Goal: Task Accomplishment & Management: Manage account settings

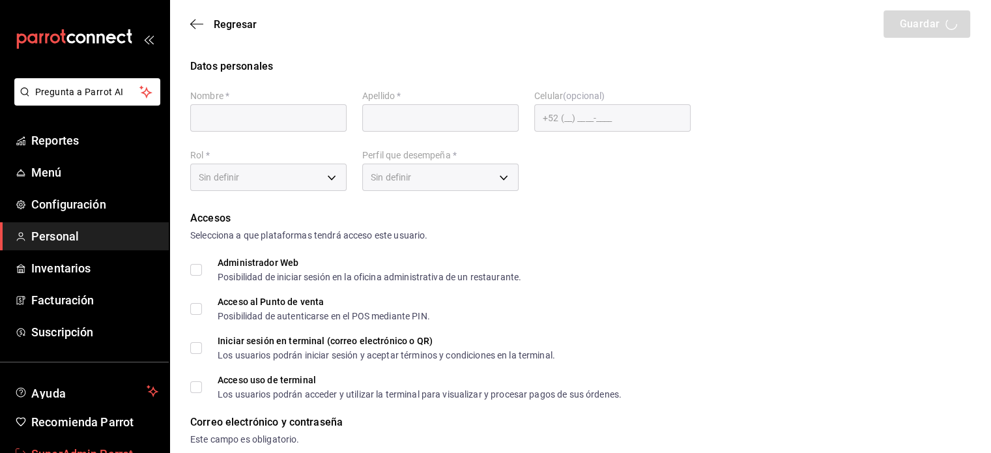
click at [117, 446] on span "SuperAdmin Parrot" at bounding box center [94, 454] width 127 height 18
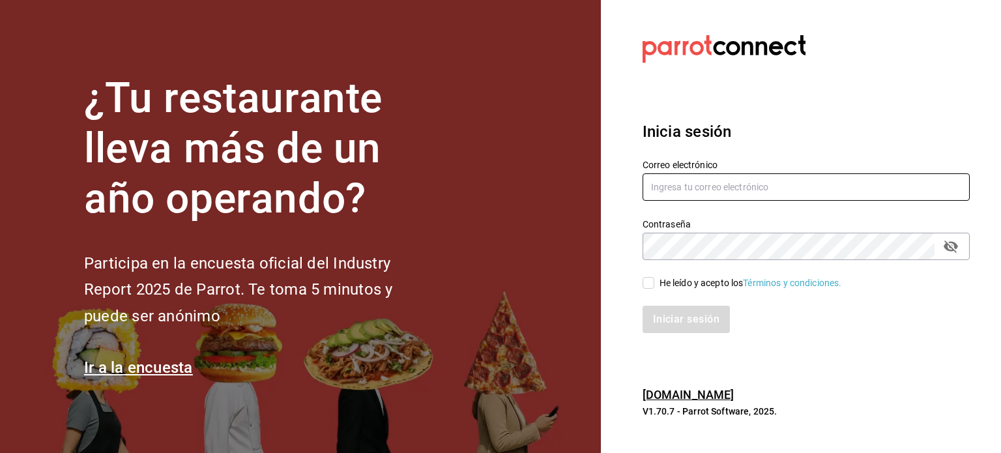
type input "[PERSON_NAME][EMAIL_ADDRESS][DOMAIN_NAME]"
drag, startPoint x: 796, startPoint y: 184, endPoint x: 608, endPoint y: 171, distance: 188.7
click at [608, 171] on section "Datos incorrectos. Verifica que tu Correo o Contraseña estén bien escritos. Ini…" at bounding box center [801, 226] width 400 height 453
paste input "corinabistrot@ensenada.com Parr0tConnec7"
click at [825, 189] on input "corinabistrot@ensenada.com Parr0tConnec7" at bounding box center [805, 186] width 327 height 27
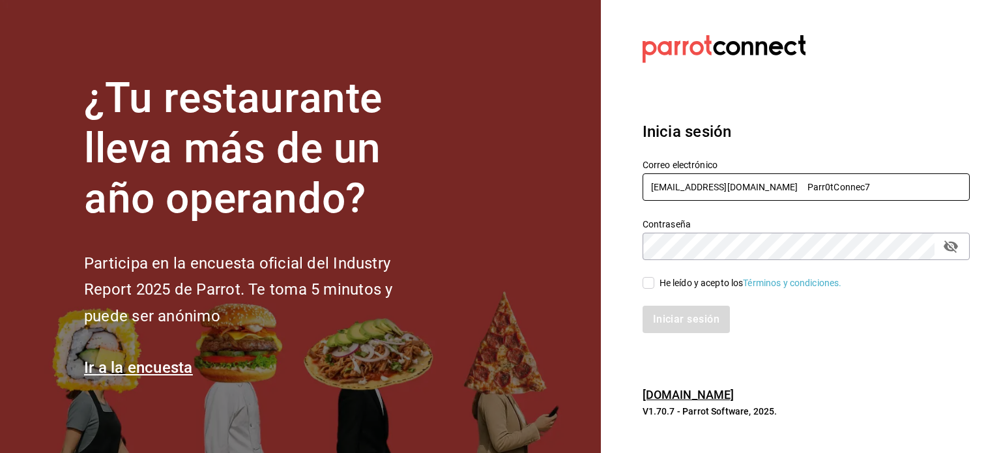
click at [825, 189] on input "corinabistrot@ensenada.com Parr0tConnec7" at bounding box center [805, 186] width 327 height 27
type input "corinabistrot@ensenada.com"
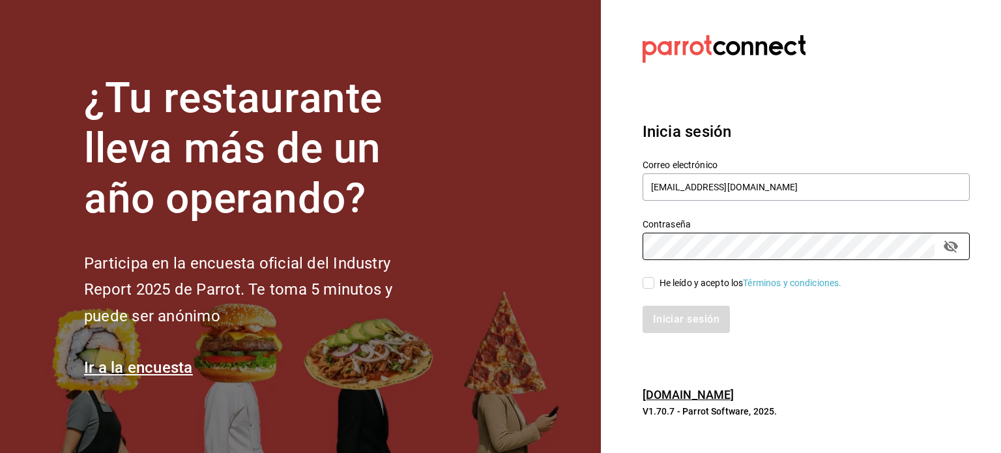
click at [612, 242] on section "Datos incorrectos. Verifica que tu Correo o Contraseña estén bien escritos. Ini…" at bounding box center [801, 226] width 400 height 453
click at [649, 283] on input "He leído y acepto los Términos y condiciones." at bounding box center [648, 283] width 12 height 12
checkbox input "true"
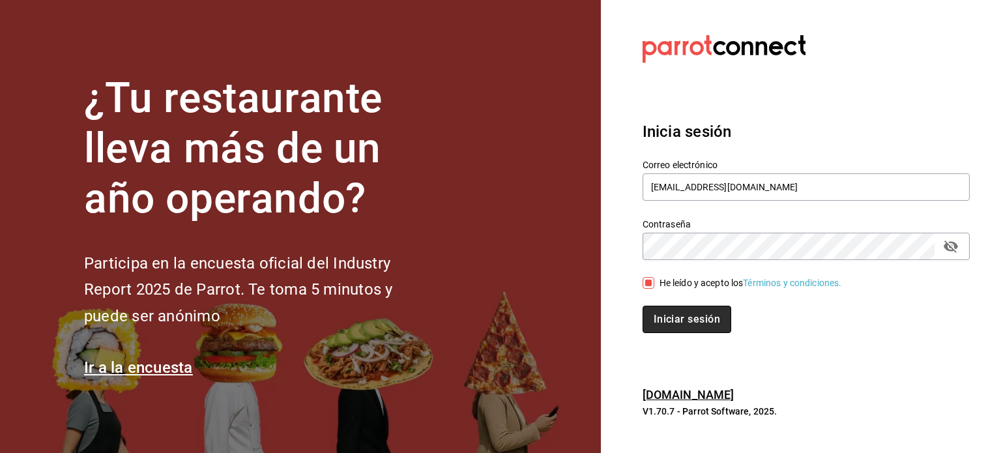
click at [672, 307] on button "Iniciar sesión" at bounding box center [686, 319] width 89 height 27
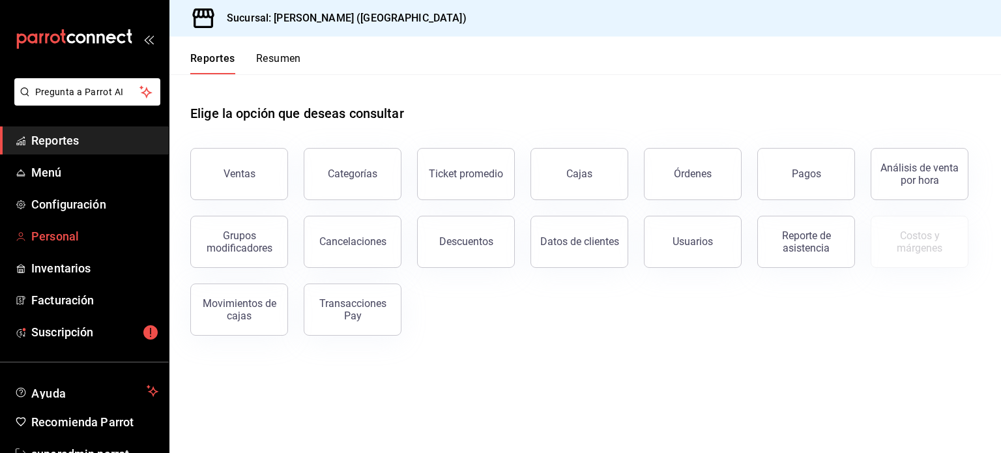
click at [65, 240] on span "Personal" at bounding box center [94, 236] width 127 height 18
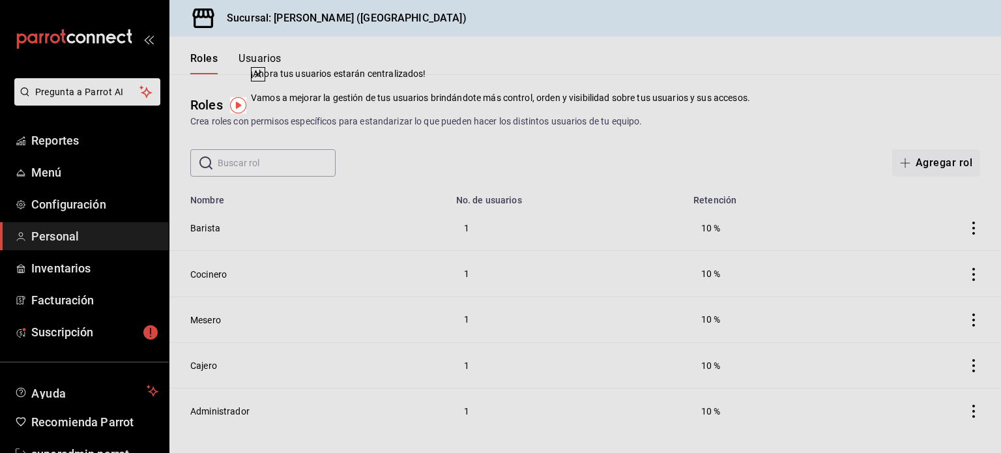
click at [263, 79] on icon at bounding box center [258, 74] width 10 height 10
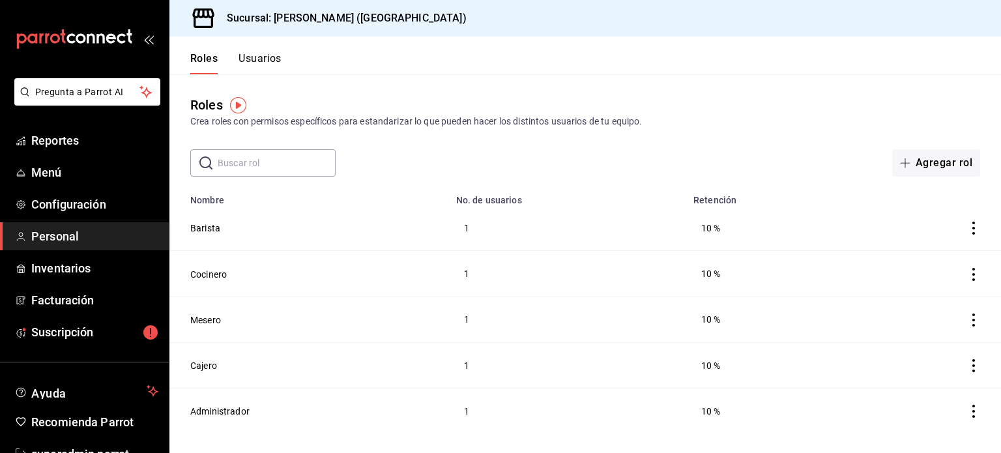
click at [271, 59] on button "Usuarios" at bounding box center [259, 63] width 43 height 22
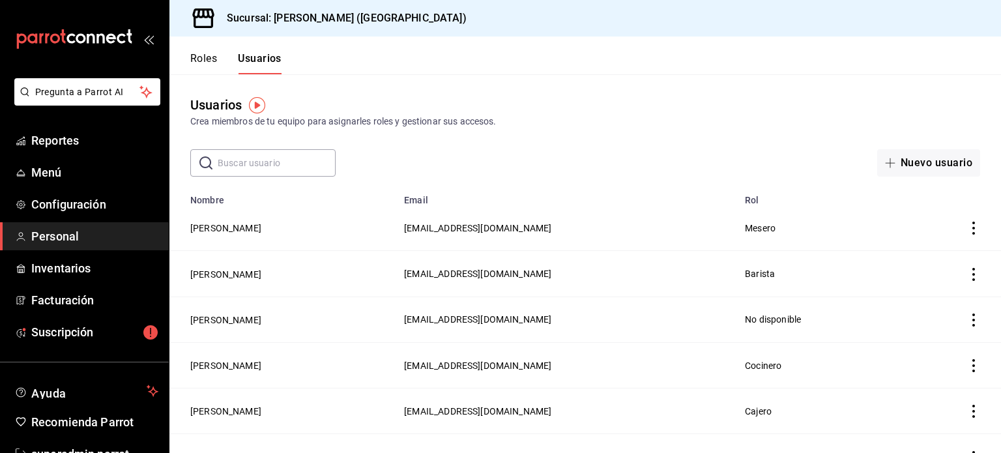
click at [259, 162] on input "text" at bounding box center [277, 163] width 118 height 26
click at [594, 225] on td "dbff353f-b66a-43d3-94c1-50120cb44c2@fake.email" at bounding box center [566, 228] width 341 height 46
drag, startPoint x: 594, startPoint y: 225, endPoint x: 363, endPoint y: 220, distance: 231.3
click at [396, 220] on td "dbff353f-b66a-43d3-94c1-50120cb44c2@fake.email" at bounding box center [566, 228] width 341 height 46
copy span "dbff353f-b66a-43d3-94c1-50120cb44c2@fake.email"
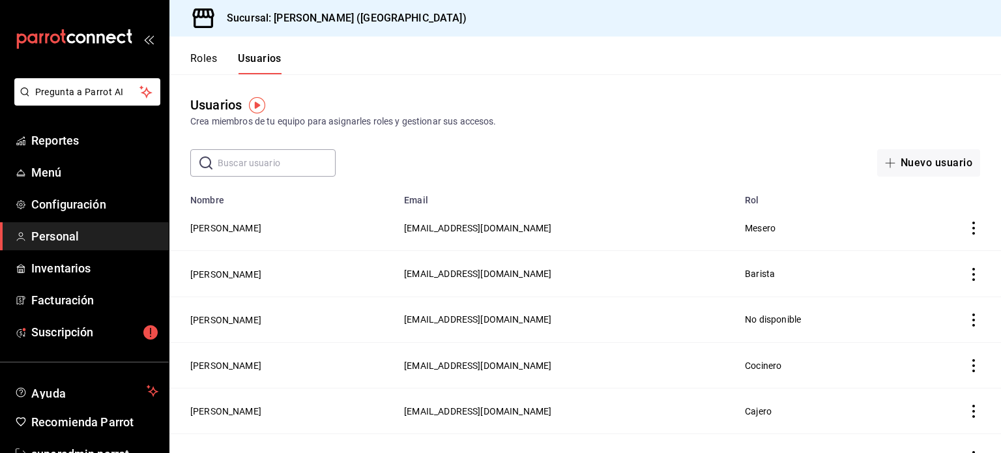
click at [259, 160] on input "text" at bounding box center [277, 163] width 118 height 26
paste input "dbff353f-b66a-43d3-94c1-50120cb44c2@fake.email"
type input "dbff353f-b66a-43d3-94c1-50120cb44c2@fake.email"
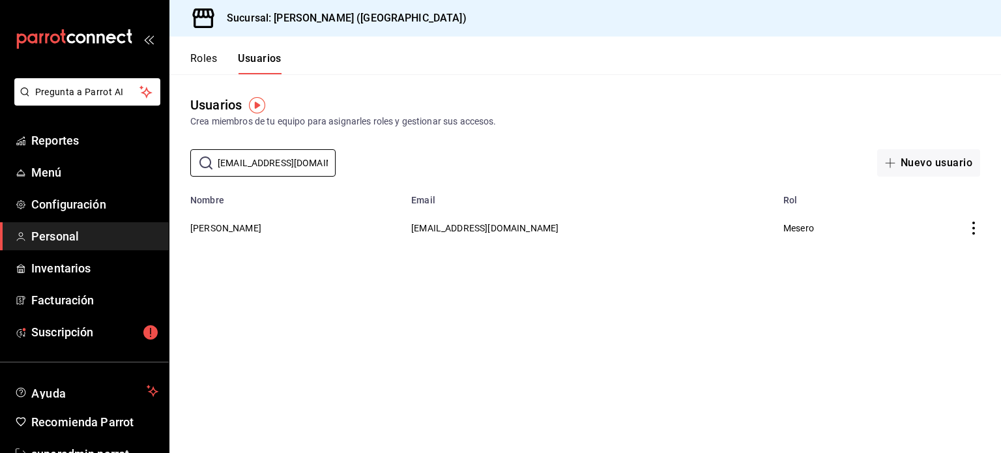
scroll to position [38, 0]
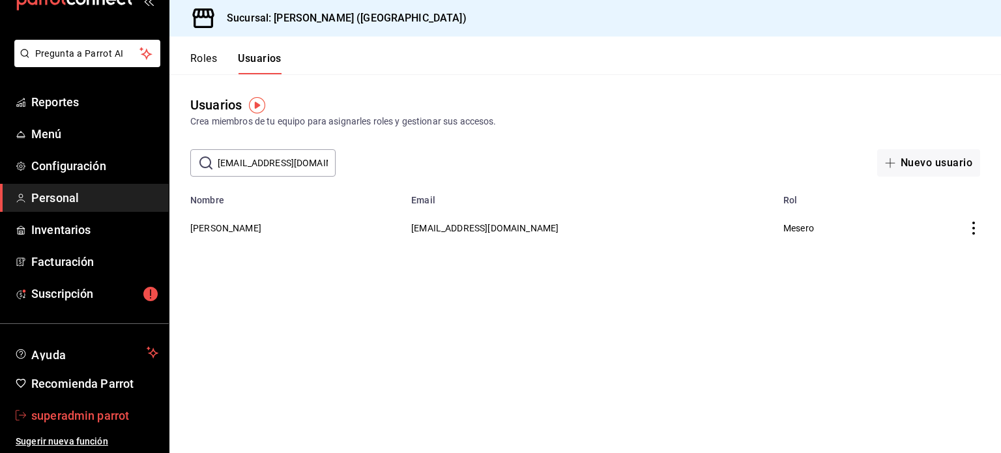
click at [65, 416] on span "superadmin parrot" at bounding box center [94, 416] width 127 height 18
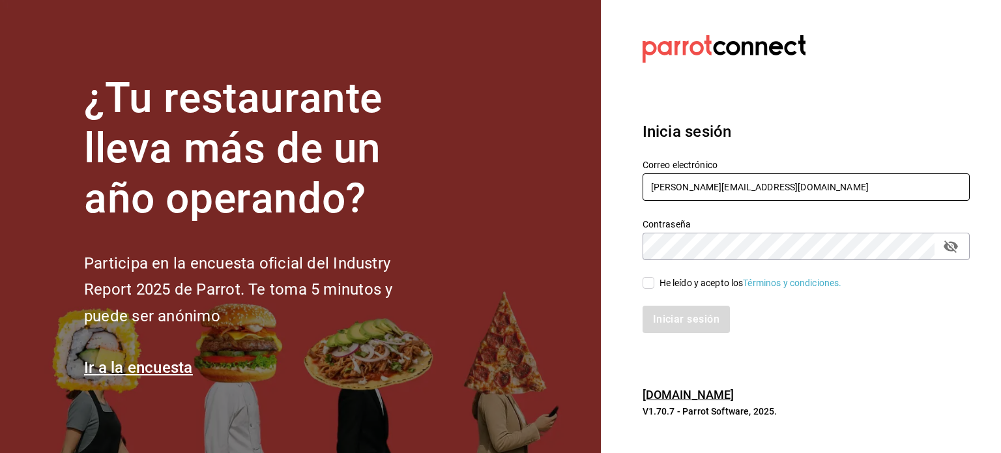
drag, startPoint x: 792, startPoint y: 190, endPoint x: 585, endPoint y: 180, distance: 206.7
click at [585, 180] on div "¿Tu restaurante lleva más de un año operando? Participa en la encuesta oficial …" at bounding box center [500, 226] width 1001 height 453
type input "v"
paste input "donnico@donacata.com Parr0tConnec7"
click at [796, 192] on input "donnico@donacata.com Parr0tConnec7" at bounding box center [805, 186] width 327 height 27
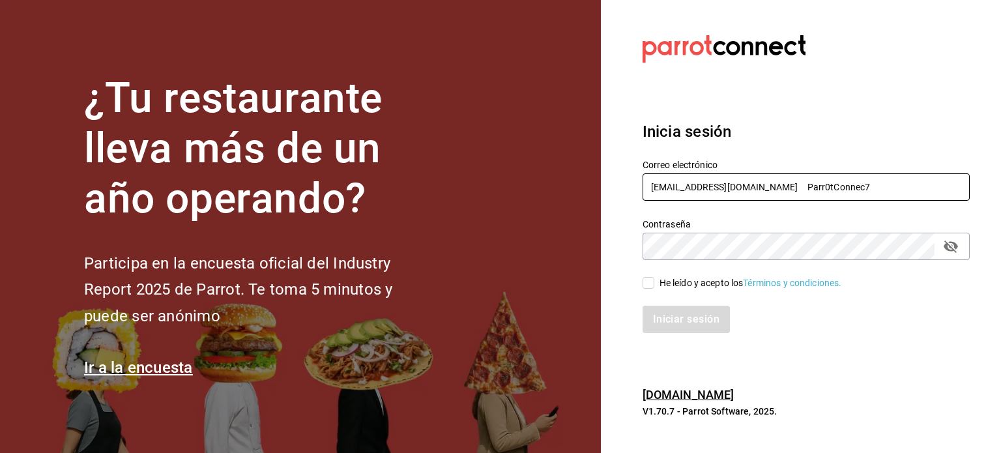
click at [796, 192] on input "donnico@donacata.com Parr0tConnec7" at bounding box center [805, 186] width 327 height 27
type input "donnico@donacata.com"
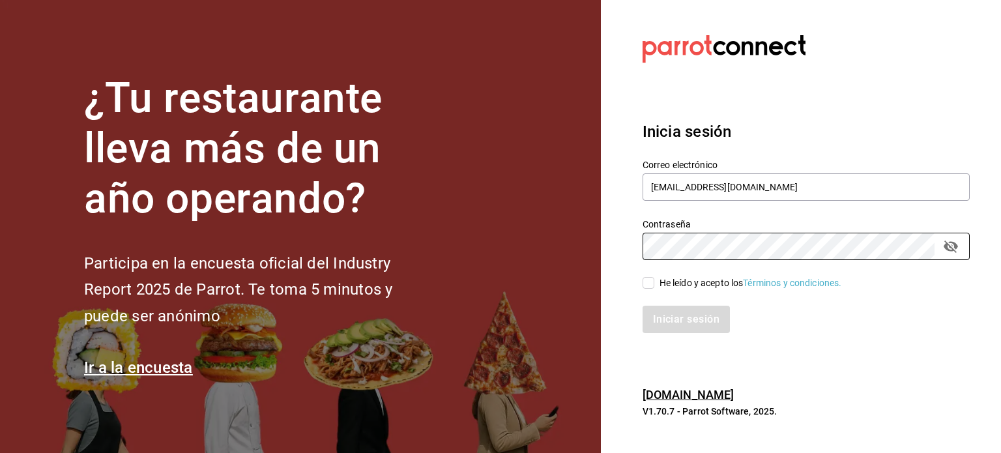
click at [620, 235] on section "Datos incorrectos. Verifica que tu Correo o Contraseña estén bien escritos. Ini…" at bounding box center [801, 226] width 400 height 453
click at [655, 285] on span "He leído y acepto los Términos y condiciones." at bounding box center [748, 283] width 188 height 14
click at [654, 285] on input "He leído y acepto los Términos y condiciones." at bounding box center [648, 283] width 12 height 12
checkbox input "true"
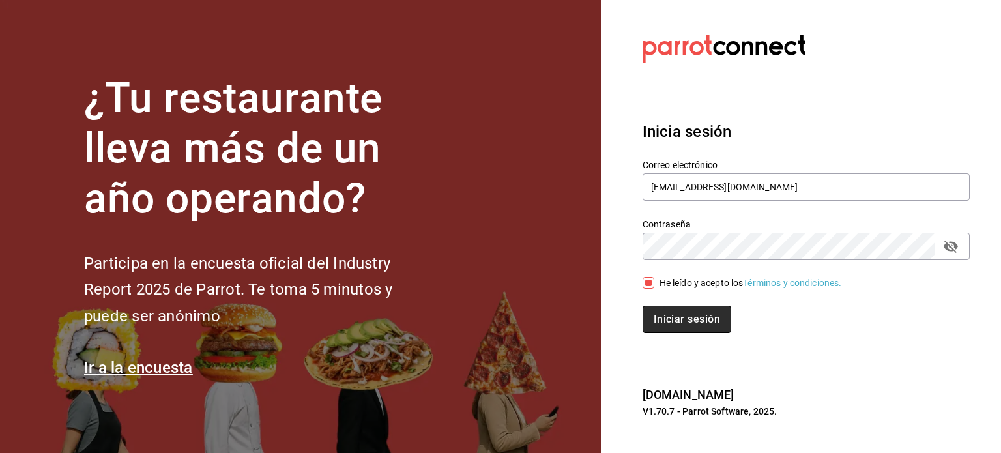
click at [688, 312] on button "Iniciar sesión" at bounding box center [686, 319] width 89 height 27
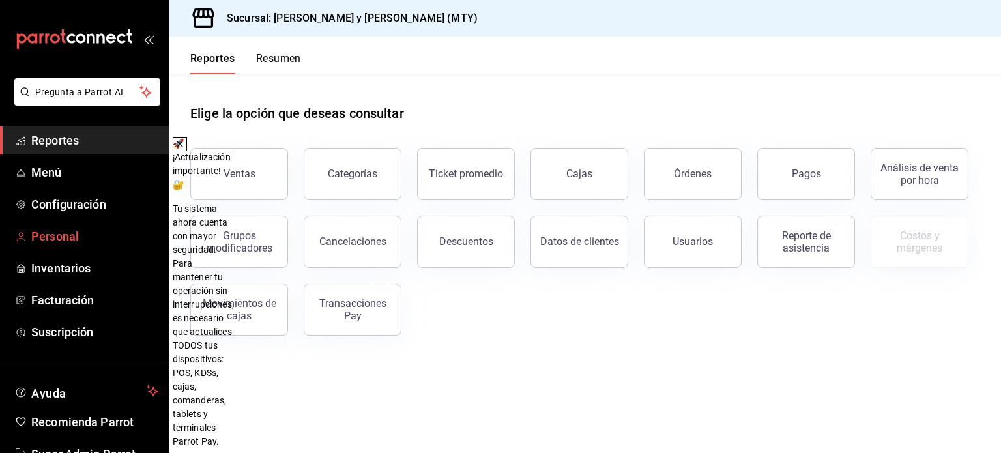
click at [66, 235] on span "Personal" at bounding box center [94, 236] width 127 height 18
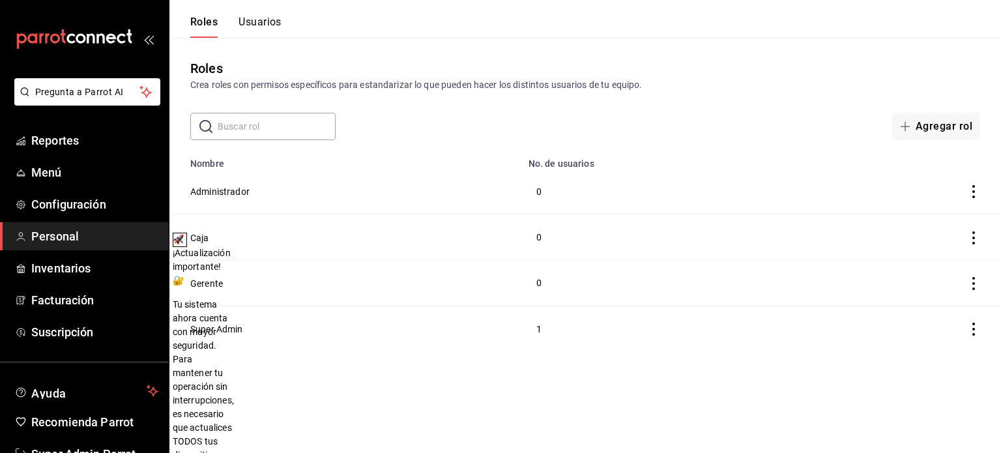
click at [185, 242] on icon at bounding box center [180, 240] width 10 height 10
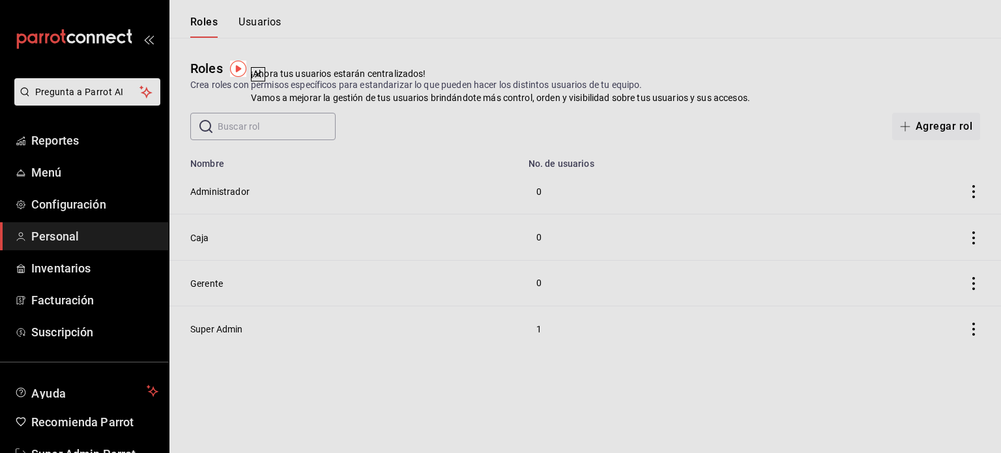
click at [263, 79] on icon at bounding box center [258, 74] width 10 height 10
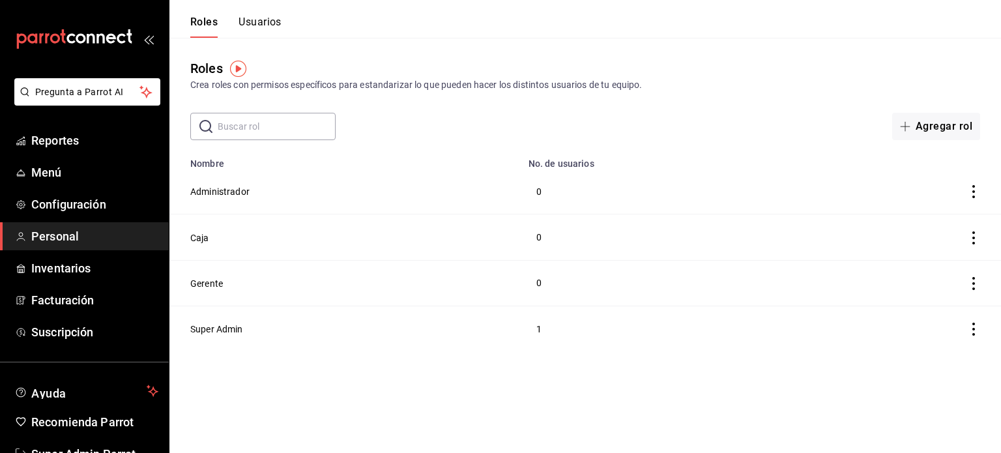
click at [275, 128] on input "text" at bounding box center [277, 126] width 118 height 26
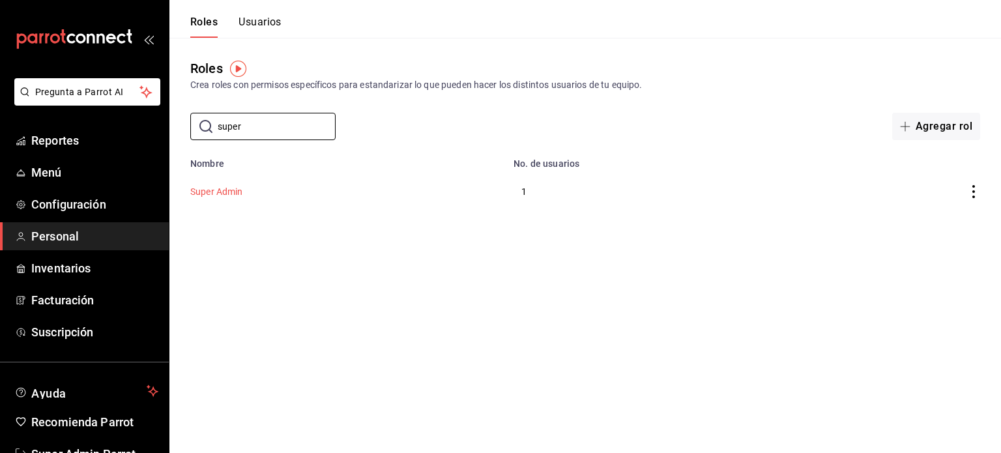
type input "super"
click at [223, 198] on button "Super Admin" at bounding box center [216, 191] width 53 height 13
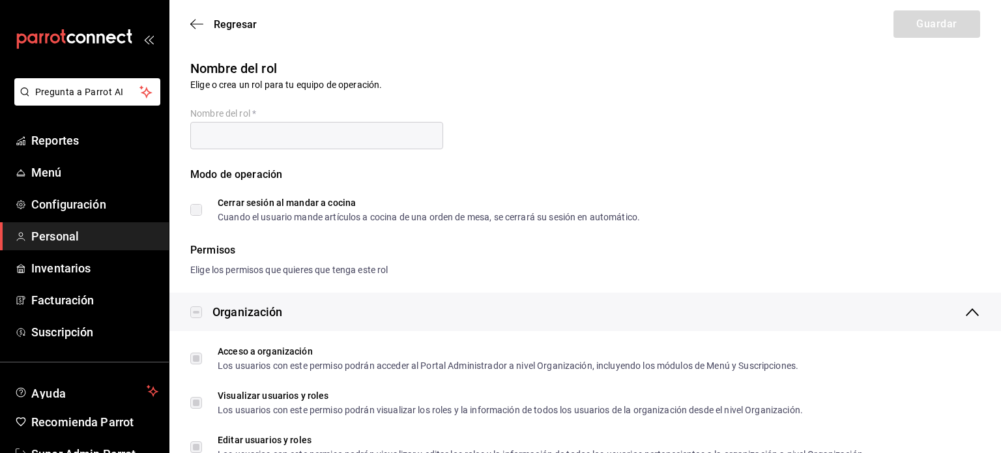
type input "Super Admin"
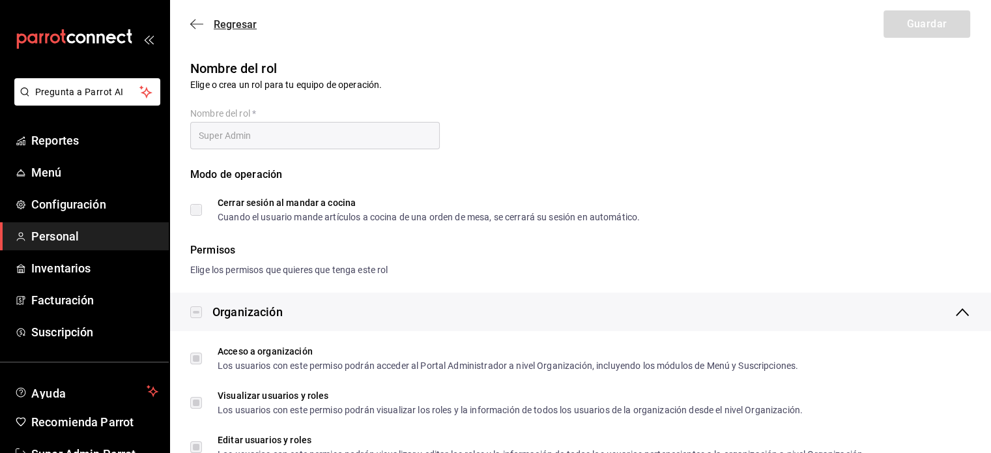
click at [195, 22] on icon "button" at bounding box center [196, 24] width 13 height 12
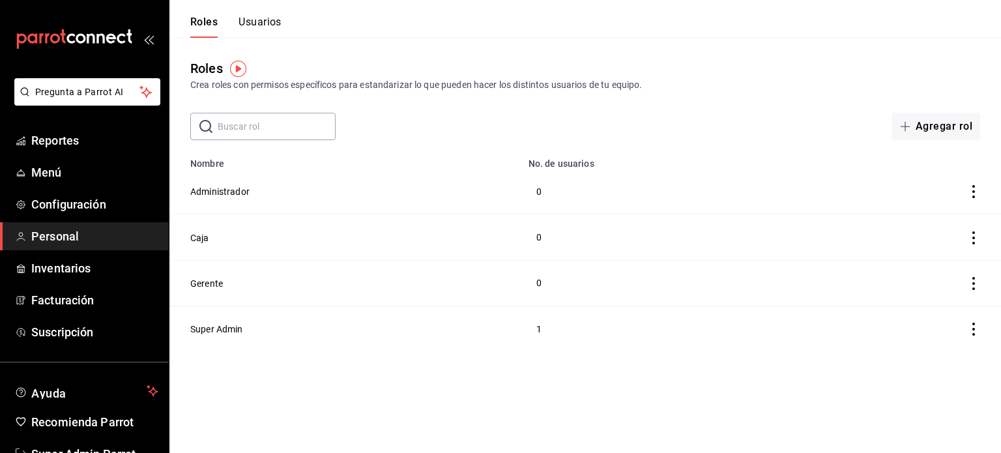
click at [276, 23] on button "Usuarios" at bounding box center [259, 27] width 43 height 22
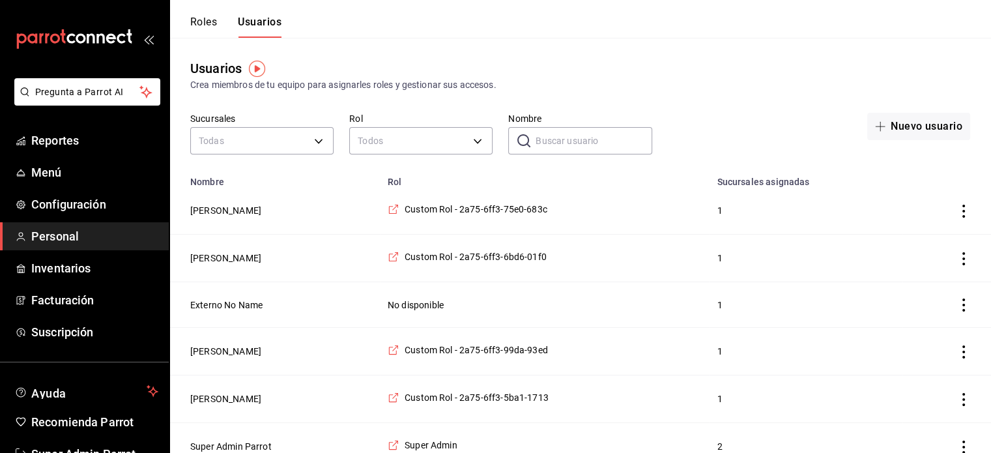
click at [195, 22] on button "Roles" at bounding box center [203, 27] width 27 height 22
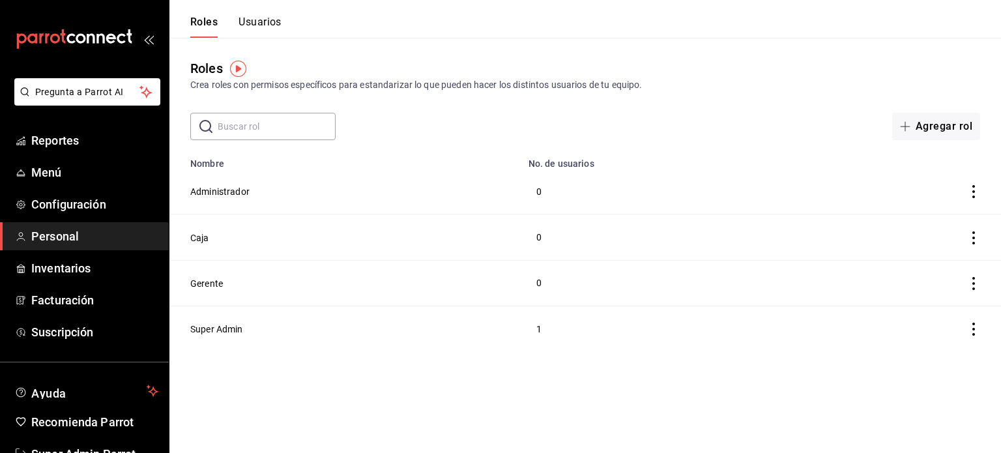
click at [274, 23] on button "Usuarios" at bounding box center [259, 27] width 43 height 22
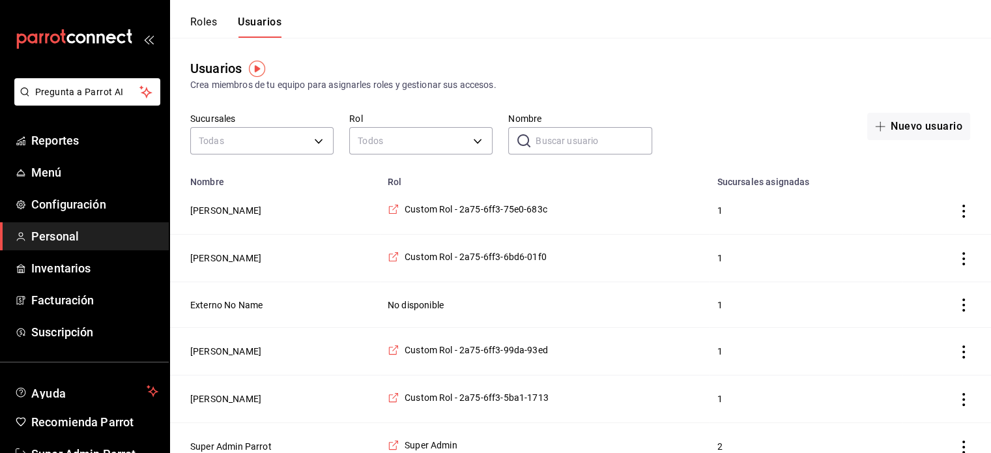
click at [582, 144] on input "Nombre" at bounding box center [594, 141] width 116 height 26
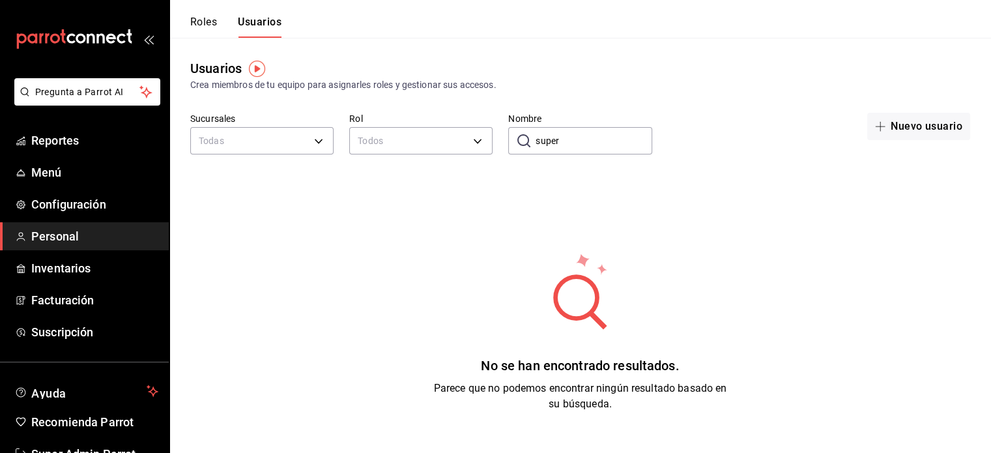
type input "super"
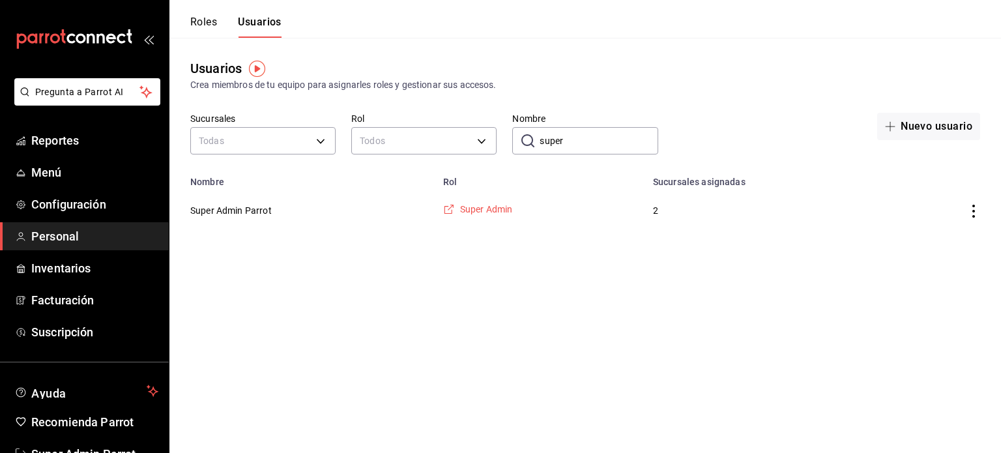
click at [468, 213] on span "Super Admin" at bounding box center [486, 209] width 53 height 13
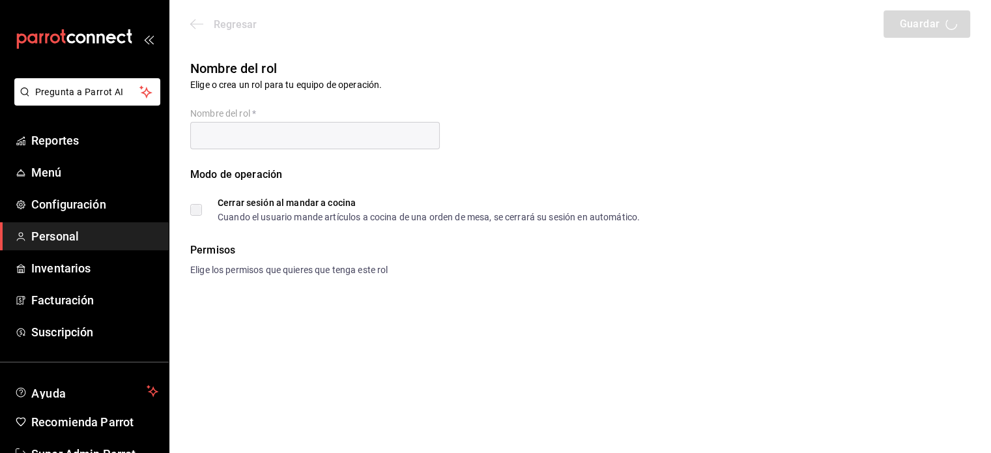
type input "Super Admin"
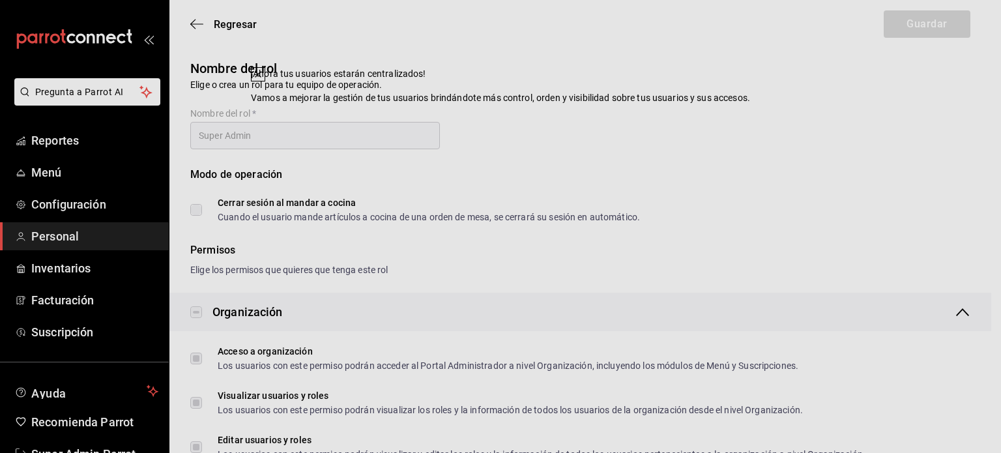
click at [261, 77] on icon at bounding box center [257, 74] width 5 height 5
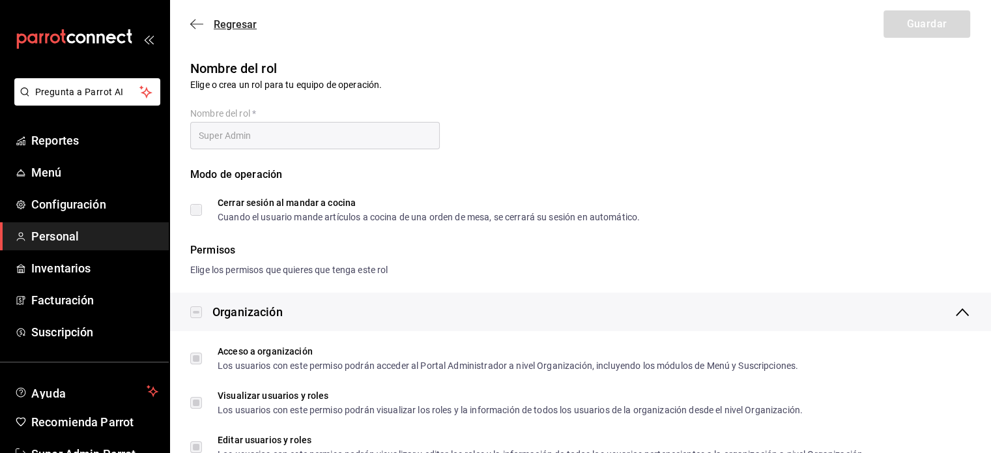
click at [194, 28] on icon "button" at bounding box center [196, 24] width 13 height 12
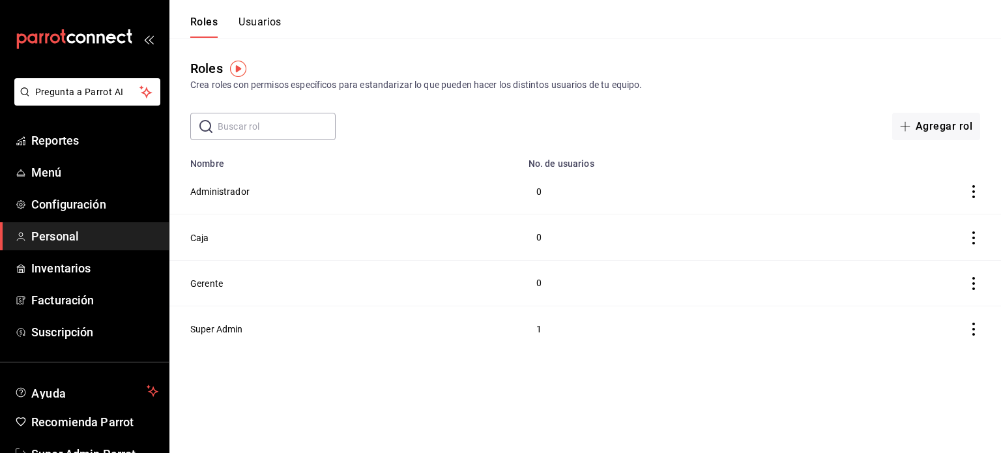
click at [276, 27] on button "Usuarios" at bounding box center [259, 27] width 43 height 22
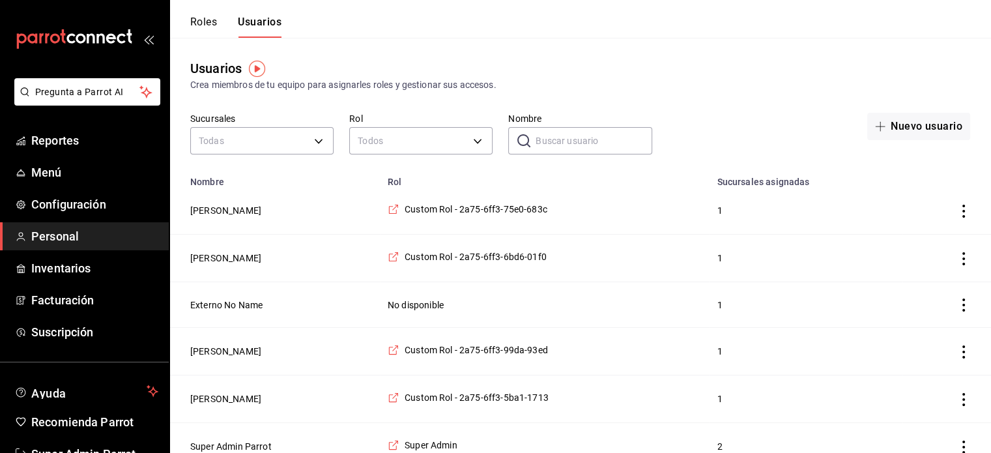
click at [566, 139] on input "Nombre" at bounding box center [594, 141] width 116 height 26
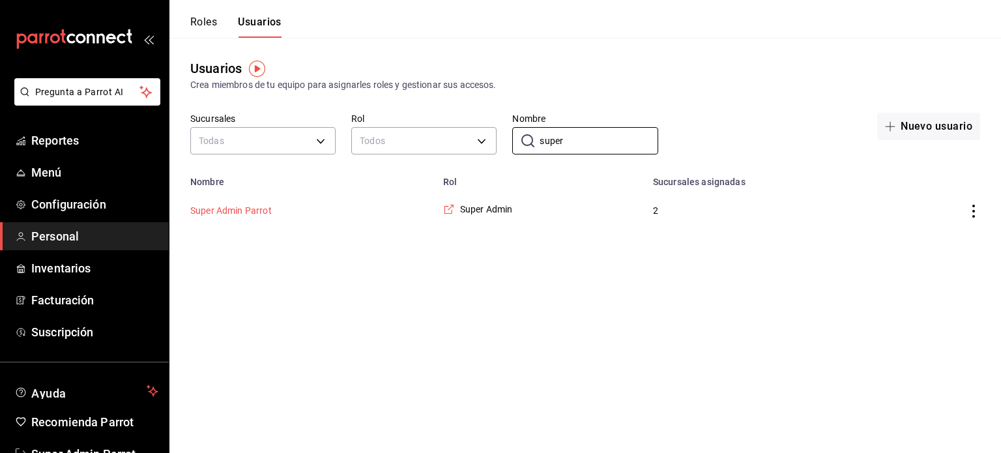
type input "super"
click at [251, 210] on button "Super Admin Parrot" at bounding box center [230, 210] width 81 height 13
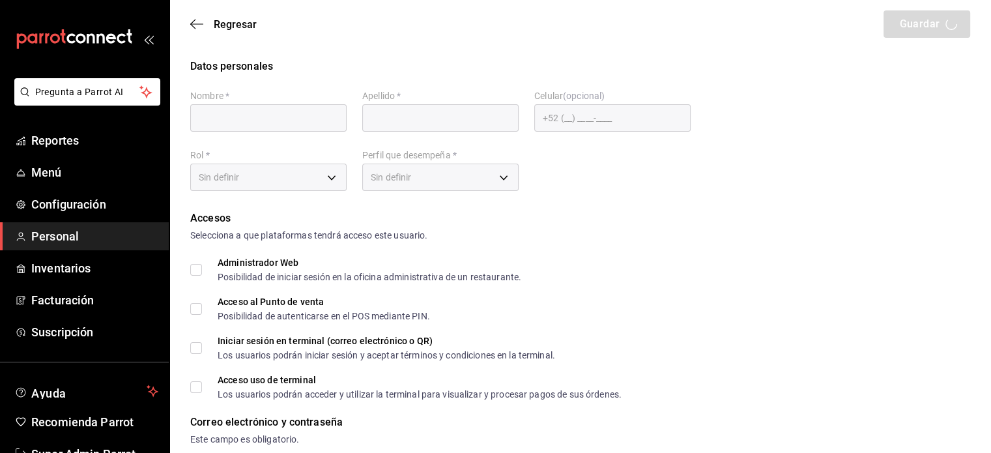
type input "Super Admin"
type input "Parrot"
checkbox input "true"
type input "donnico@donacata.com"
type input "945507"
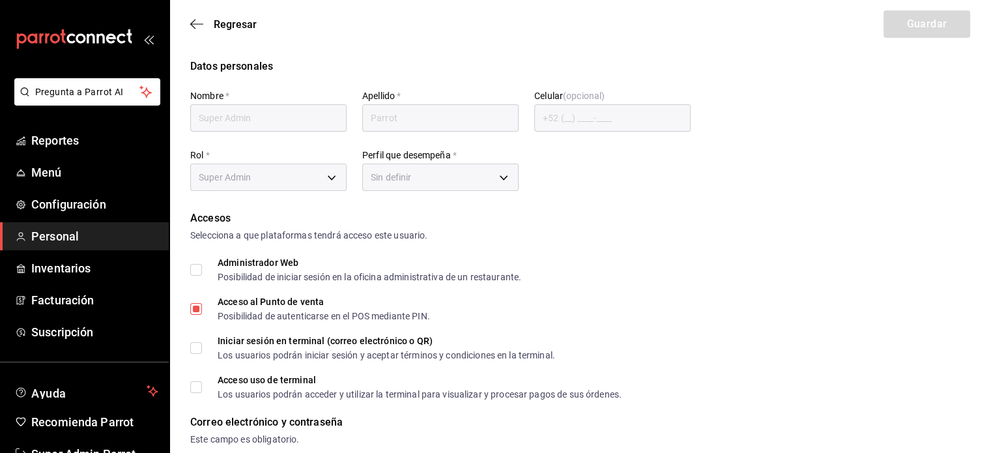
type input "344f9283-ef00-4fdb-a77c-4d79232189fa"
type input "UNDEFINED"
checkbox input "true"
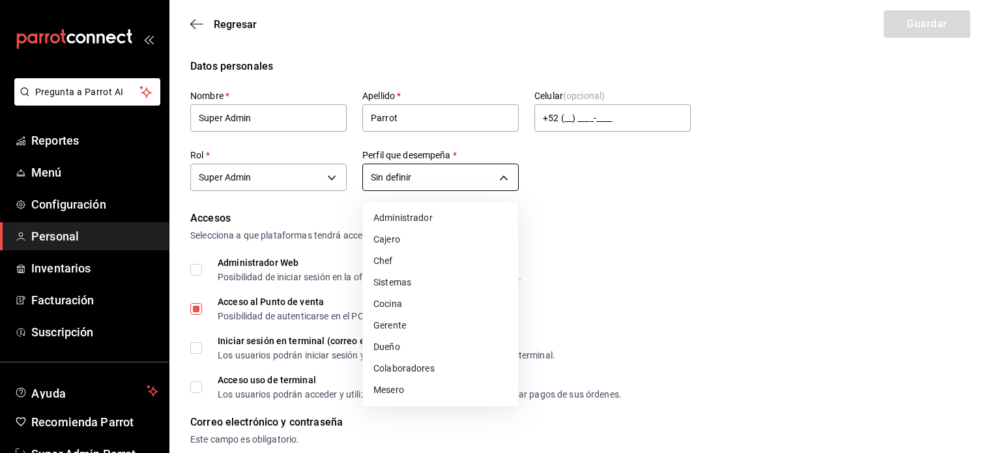
click at [633, 185] on div at bounding box center [500, 226] width 1001 height 453
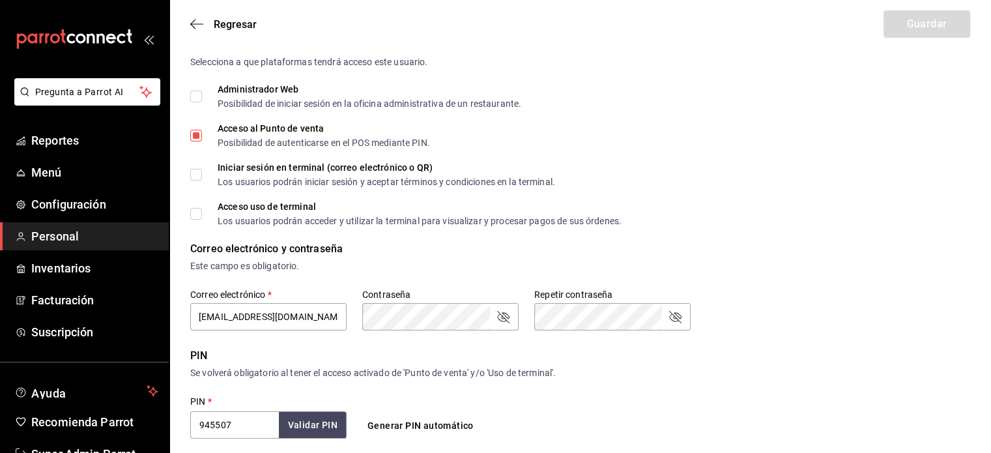
scroll to position [158, 0]
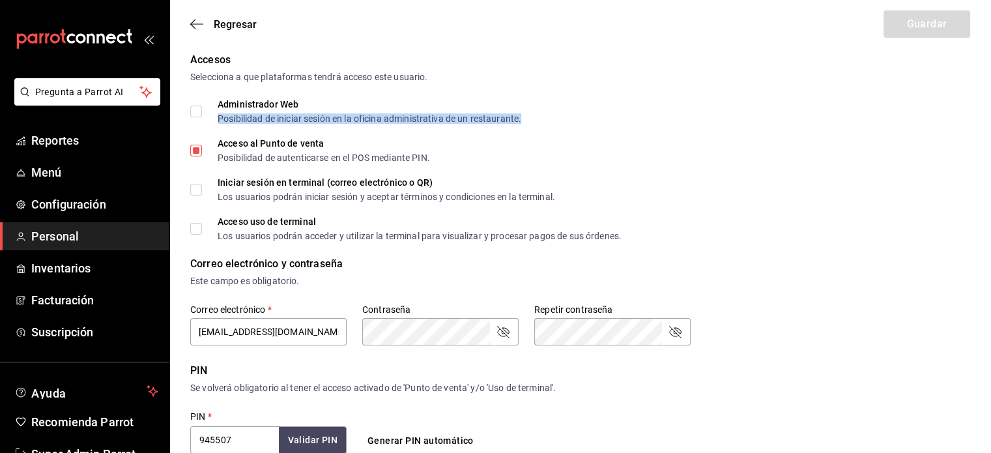
drag, startPoint x: 537, startPoint y: 115, endPoint x: 216, endPoint y: 121, distance: 320.6
click at [216, 121] on div "Administrador Web Posibilidad de iniciar sesión en la oficina administrativa de…" at bounding box center [580, 111] width 780 height 23
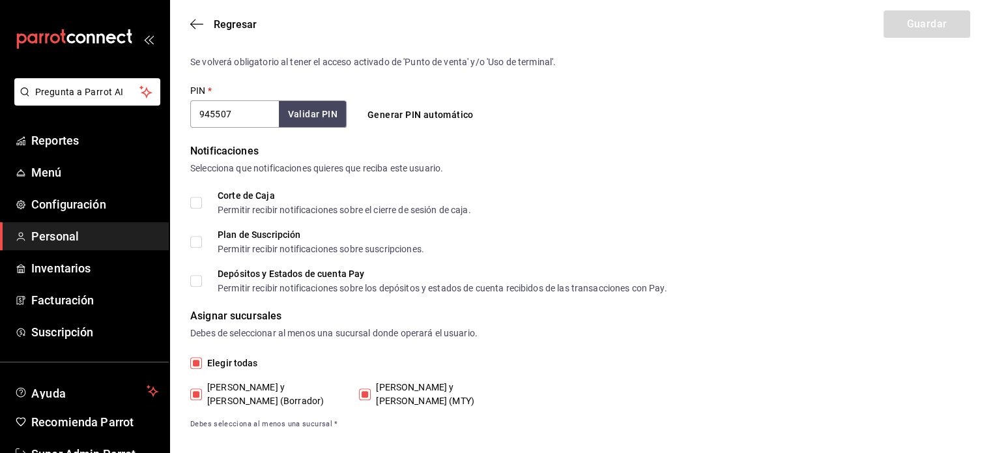
scroll to position [0, 0]
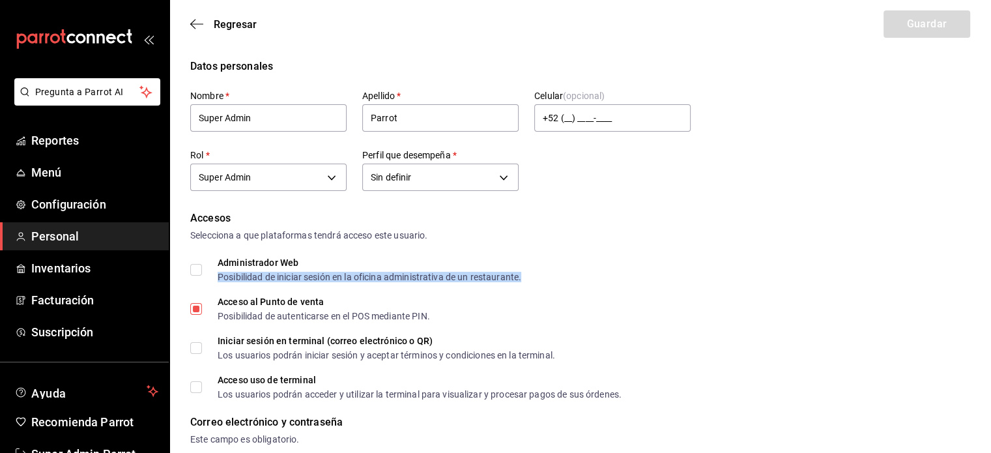
click at [99, 236] on span "Personal" at bounding box center [94, 236] width 127 height 18
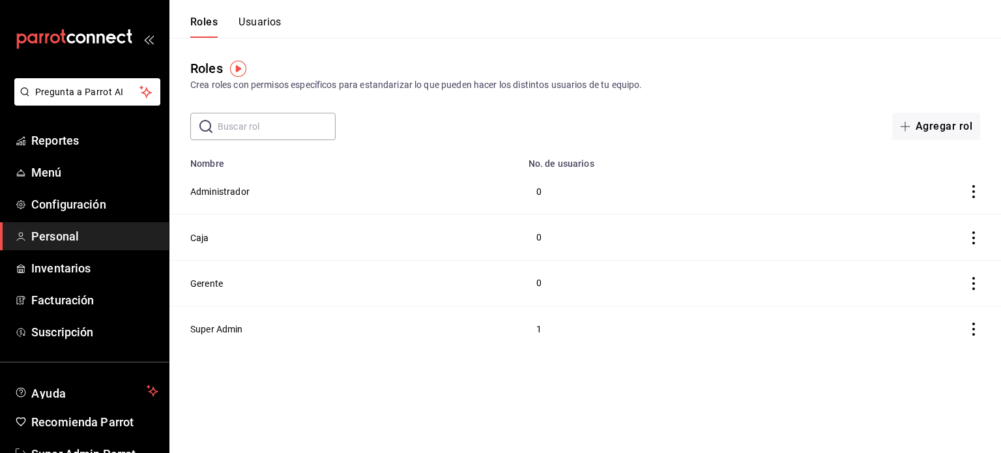
click at [102, 231] on span "Personal" at bounding box center [94, 236] width 127 height 18
click at [76, 228] on span "Personal" at bounding box center [94, 236] width 127 height 18
click at [261, 18] on button "Usuarios" at bounding box center [259, 27] width 43 height 22
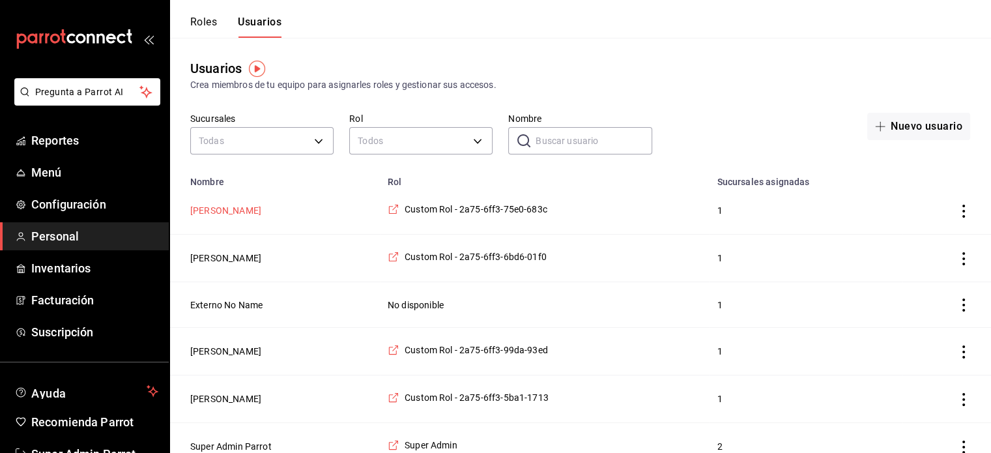
click at [233, 209] on button "[PERSON_NAME]" at bounding box center [225, 210] width 71 height 13
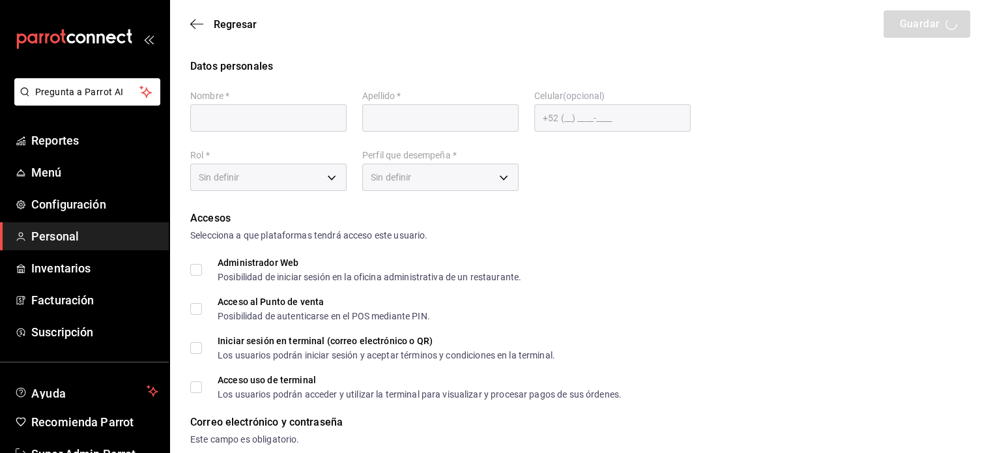
type input "Mayra"
type input "Sucursal"
checkbox input "true"
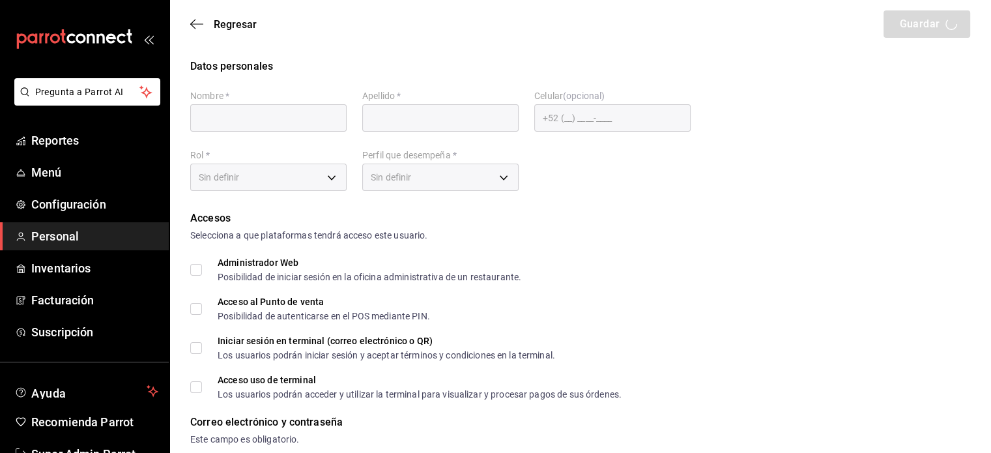
type input "75e0989e-ad88-4507-a56f-ecf2e2ce683c@fake.email"
type input "1357"
type input "5cbffbe5-34fb-4475-9653-7aad1256abd1"
type input "UNDEFINED"
checkbox input "true"
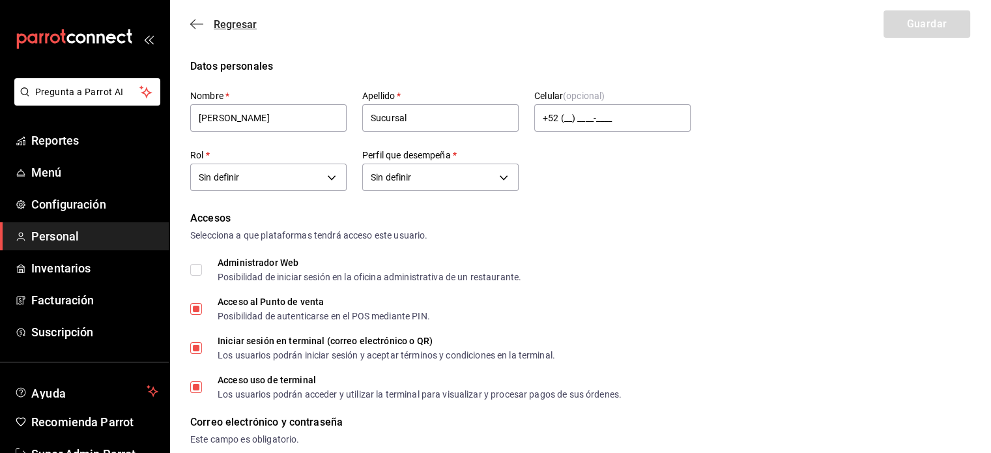
click at [192, 27] on icon "button" at bounding box center [196, 24] width 13 height 12
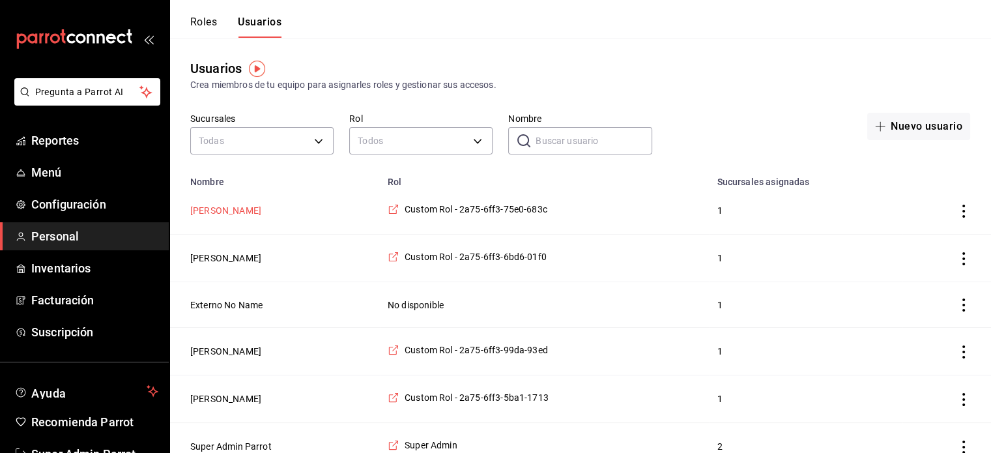
click at [226, 207] on button "[PERSON_NAME]" at bounding box center [225, 210] width 71 height 13
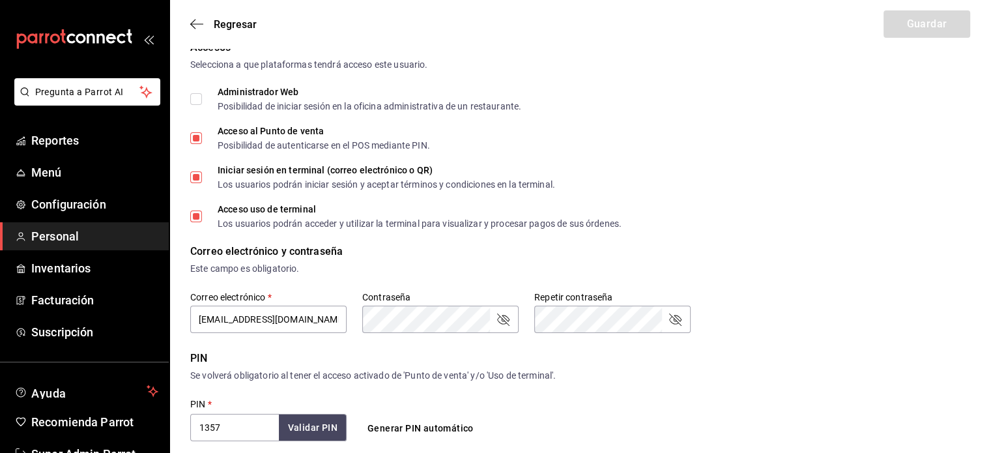
scroll to position [180, 0]
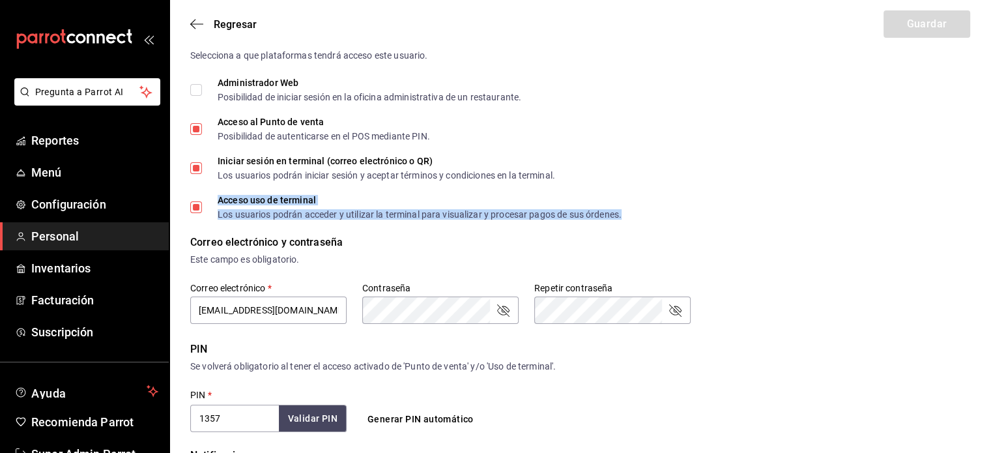
click at [337, 195] on div "Acceso uso de terminal" at bounding box center [420, 199] width 404 height 9
click at [202, 201] on input "Acceso uso de terminal Los usuarios podrán acceder y utilizar la terminal para …" at bounding box center [196, 207] width 12 height 12
drag, startPoint x: 212, startPoint y: 197, endPoint x: 336, endPoint y: 197, distance: 123.1
click at [336, 197] on span "Acceso uso de terminal Los usuarios podrán acceder y utilizar la terminal para …" at bounding box center [412, 206] width 420 height 23
click at [336, 197] on div "Acceso uso de terminal" at bounding box center [420, 199] width 404 height 9
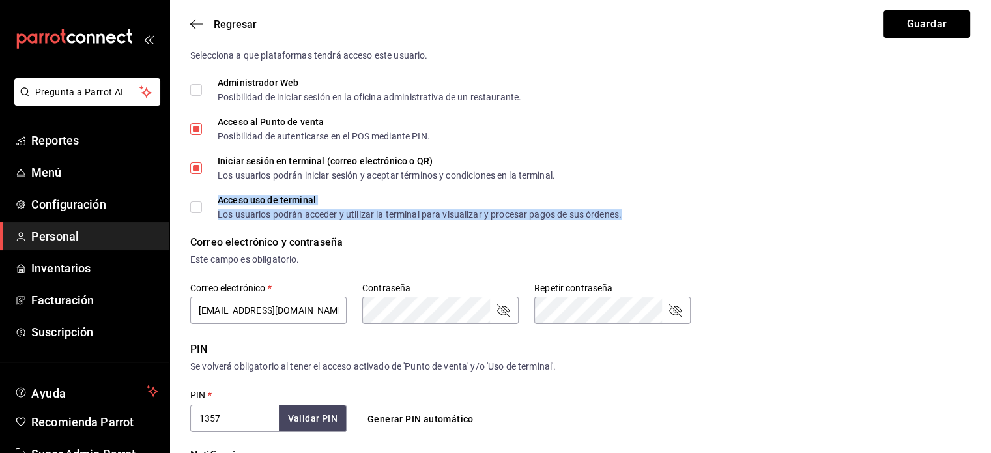
click at [202, 201] on input "Acceso uso de terminal Los usuarios podrán acceder y utilizar la terminal para …" at bounding box center [196, 207] width 12 height 12
checkbox input "true"
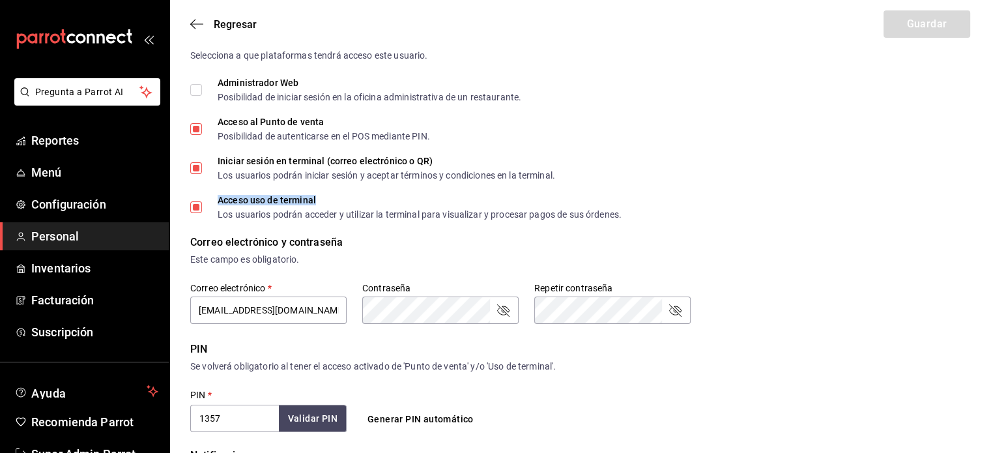
drag, startPoint x: 215, startPoint y: 195, endPoint x: 331, endPoint y: 194, distance: 116.0
click at [331, 194] on div "Accesos Selecciona a que plataformas tendrá acceso este usuario. Administrador …" at bounding box center [580, 125] width 780 height 188
copy div "Acceso uso de terminal"
